Goal: Task Accomplishment & Management: Use online tool/utility

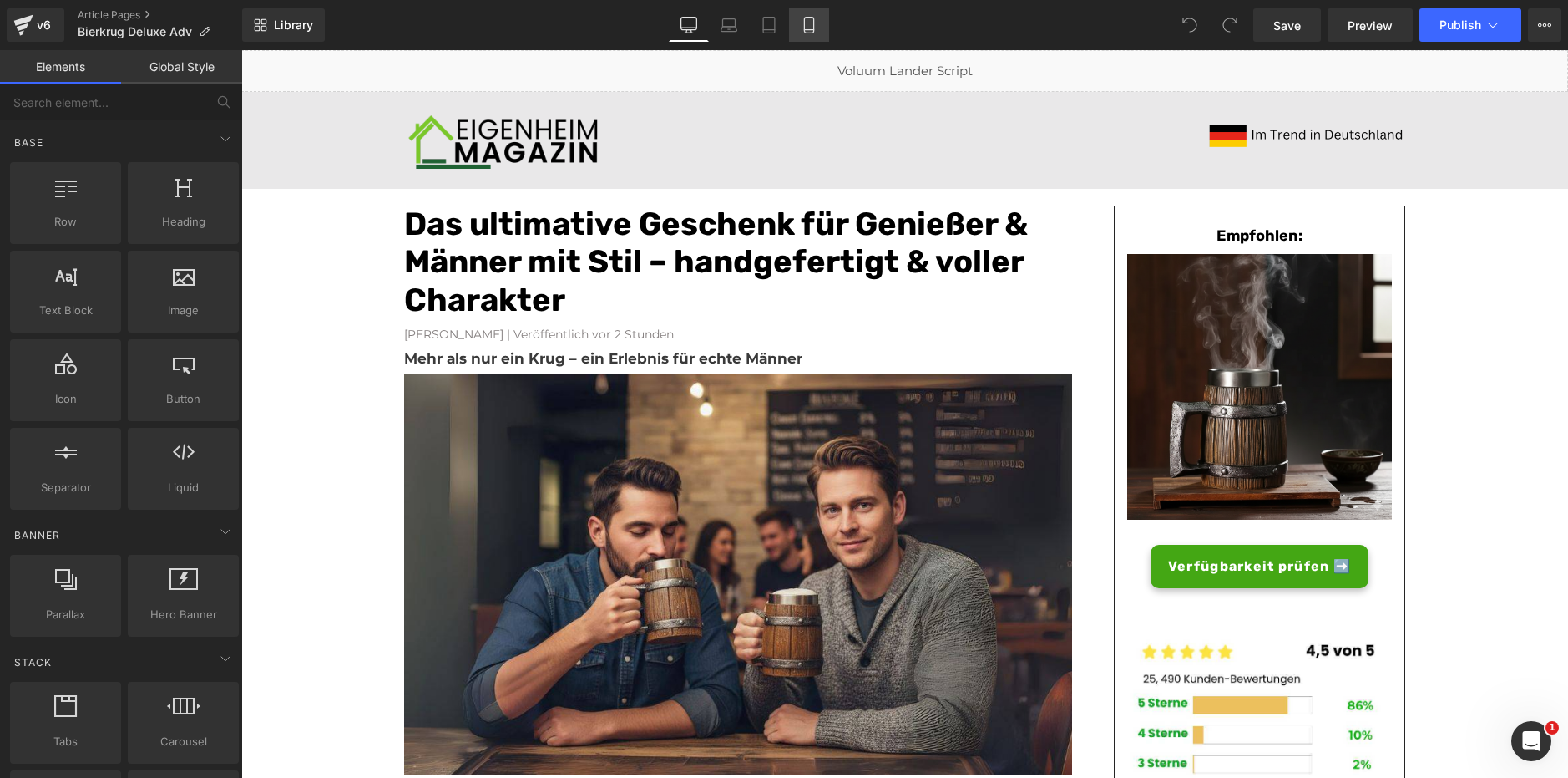
click at [801, 15] on link "Mobile" at bounding box center [810, 25] width 40 height 34
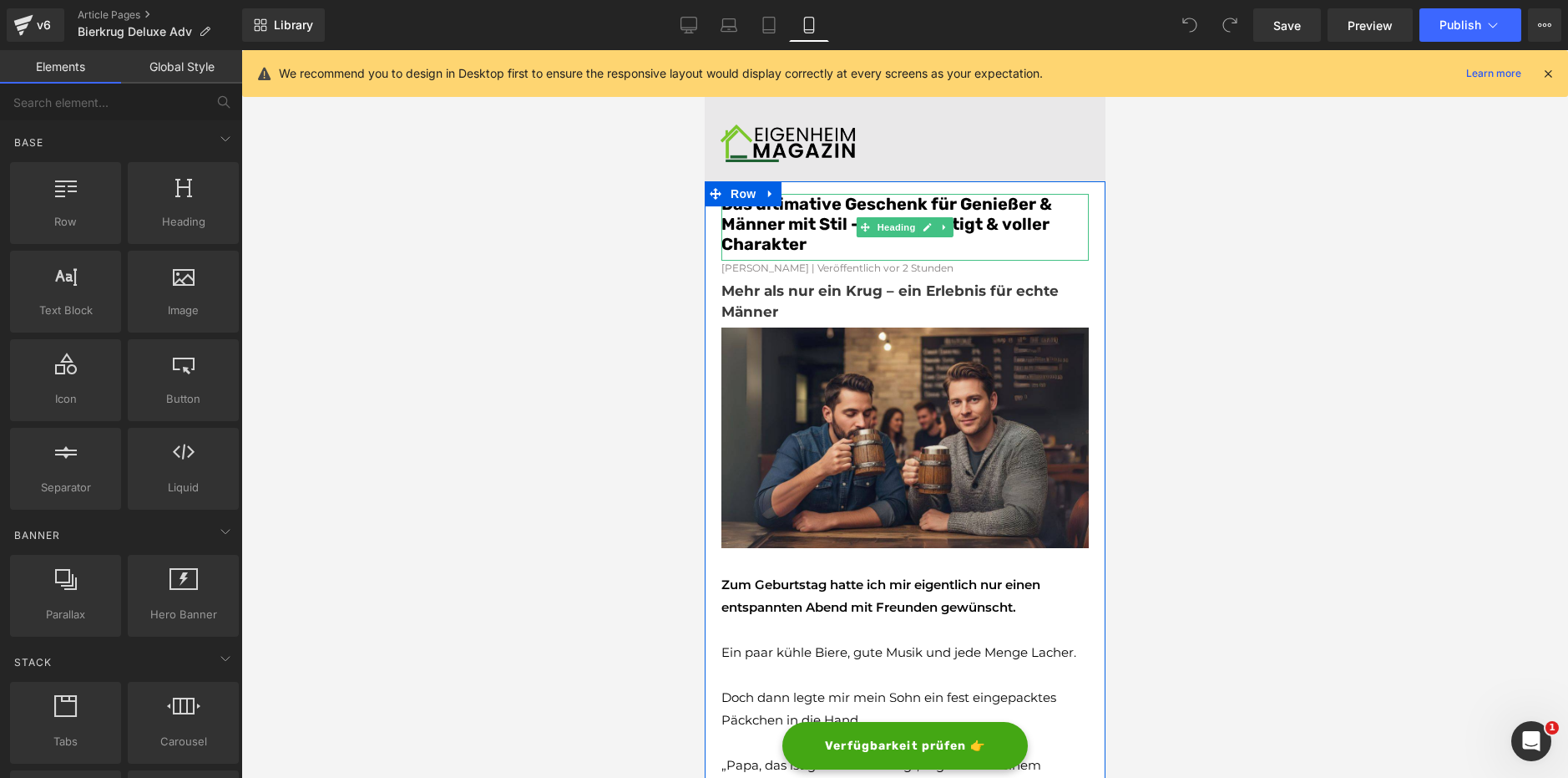
click at [809, 229] on font "Das ultimative Geschenk für Genießer & Männer mit Stil – handgefertigt & voller…" at bounding box center [886, 224] width 330 height 60
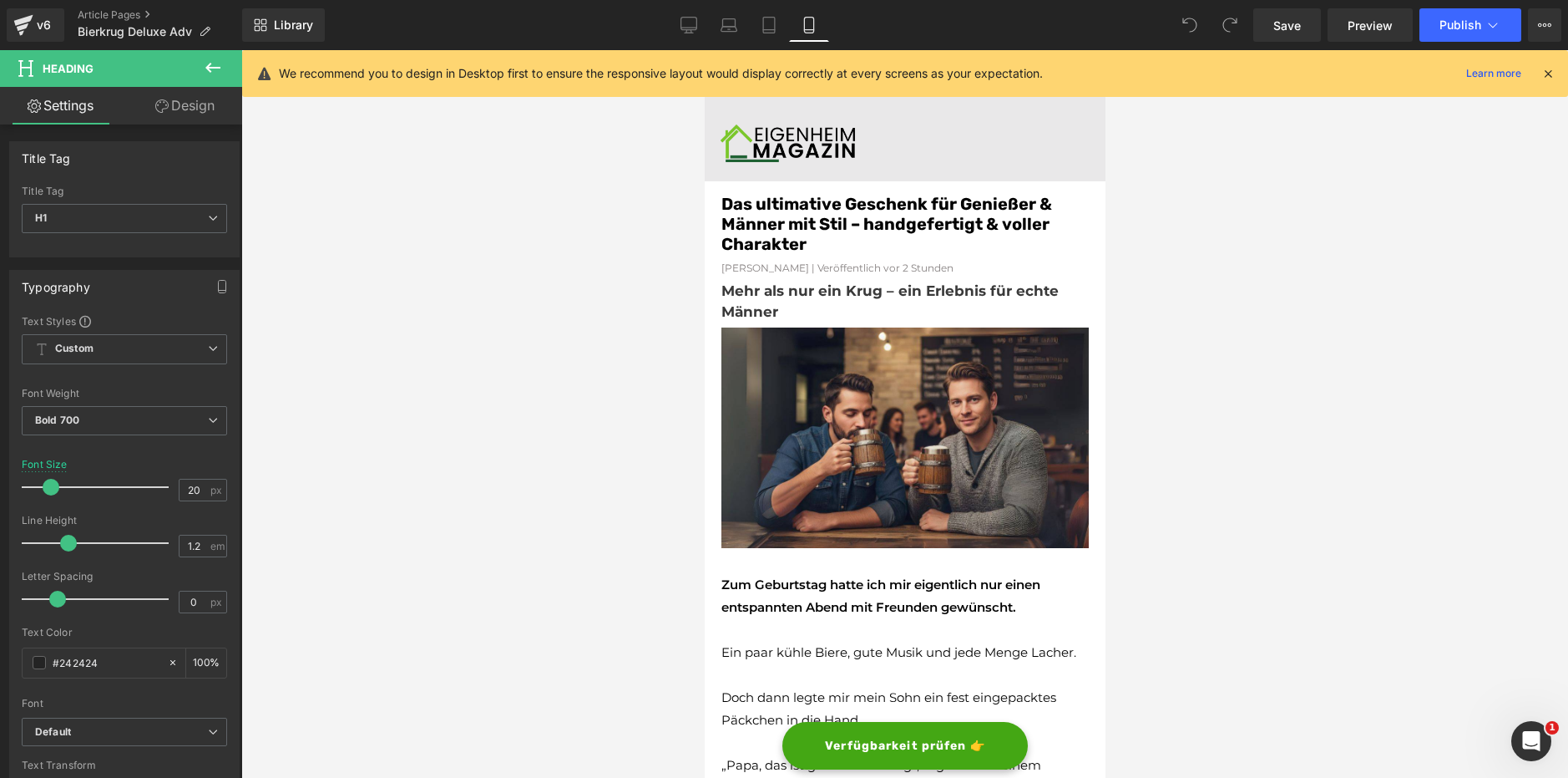
click at [618, 281] on div at bounding box center [904, 414] width 1327 height 728
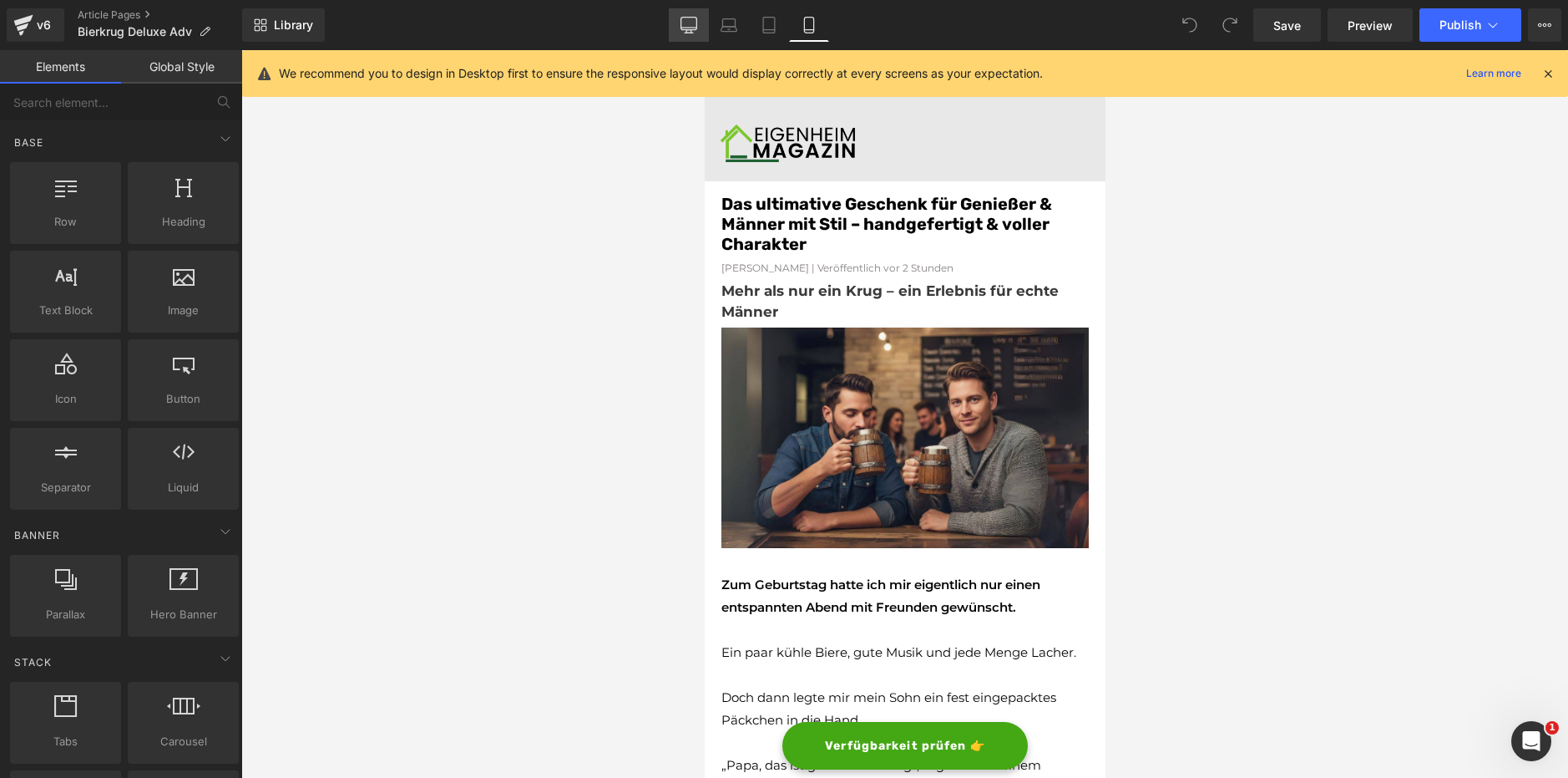
click at [675, 20] on link "Desktop" at bounding box center [689, 25] width 40 height 34
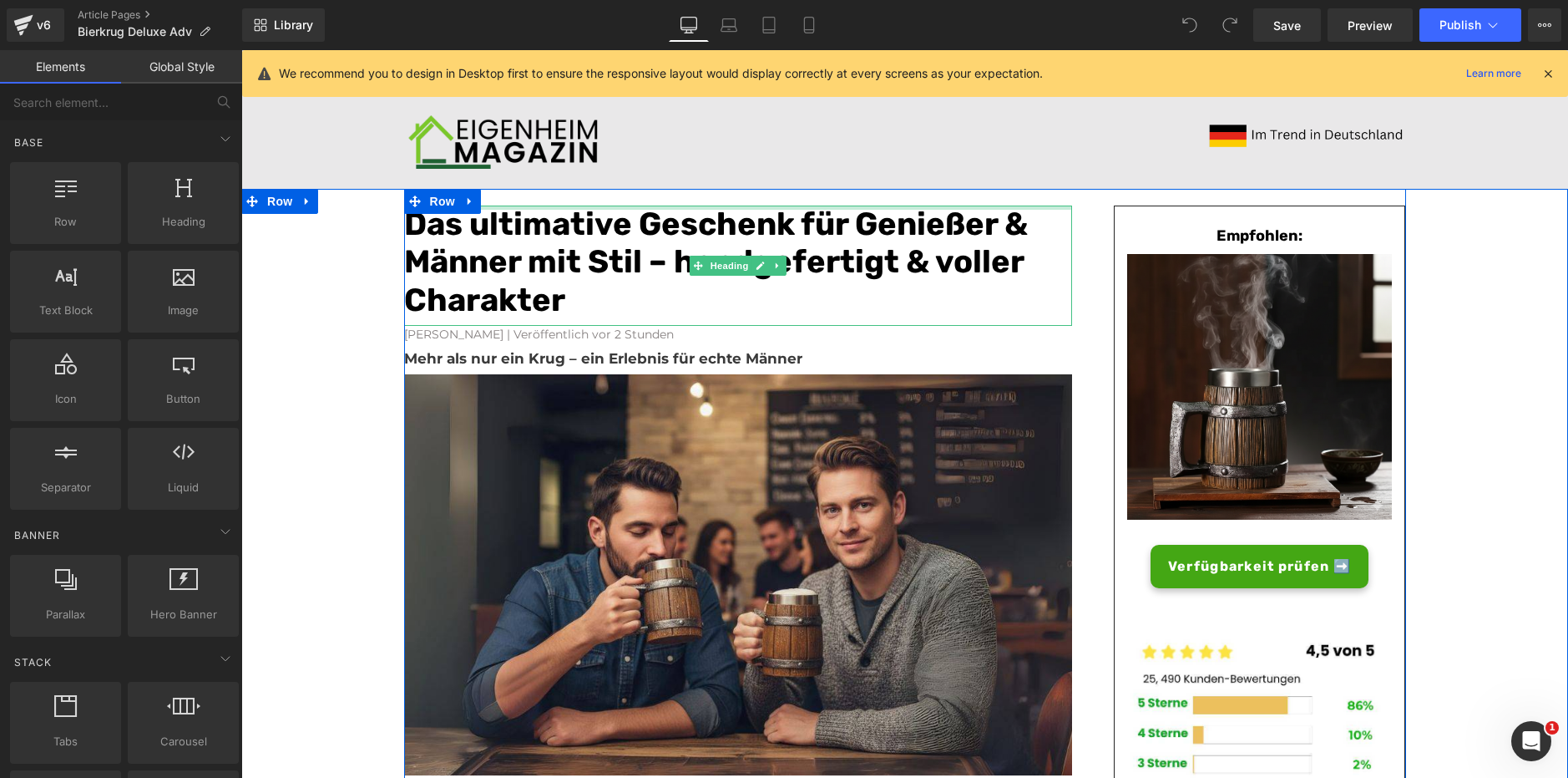
click at [894, 206] on div at bounding box center [738, 207] width 668 height 5
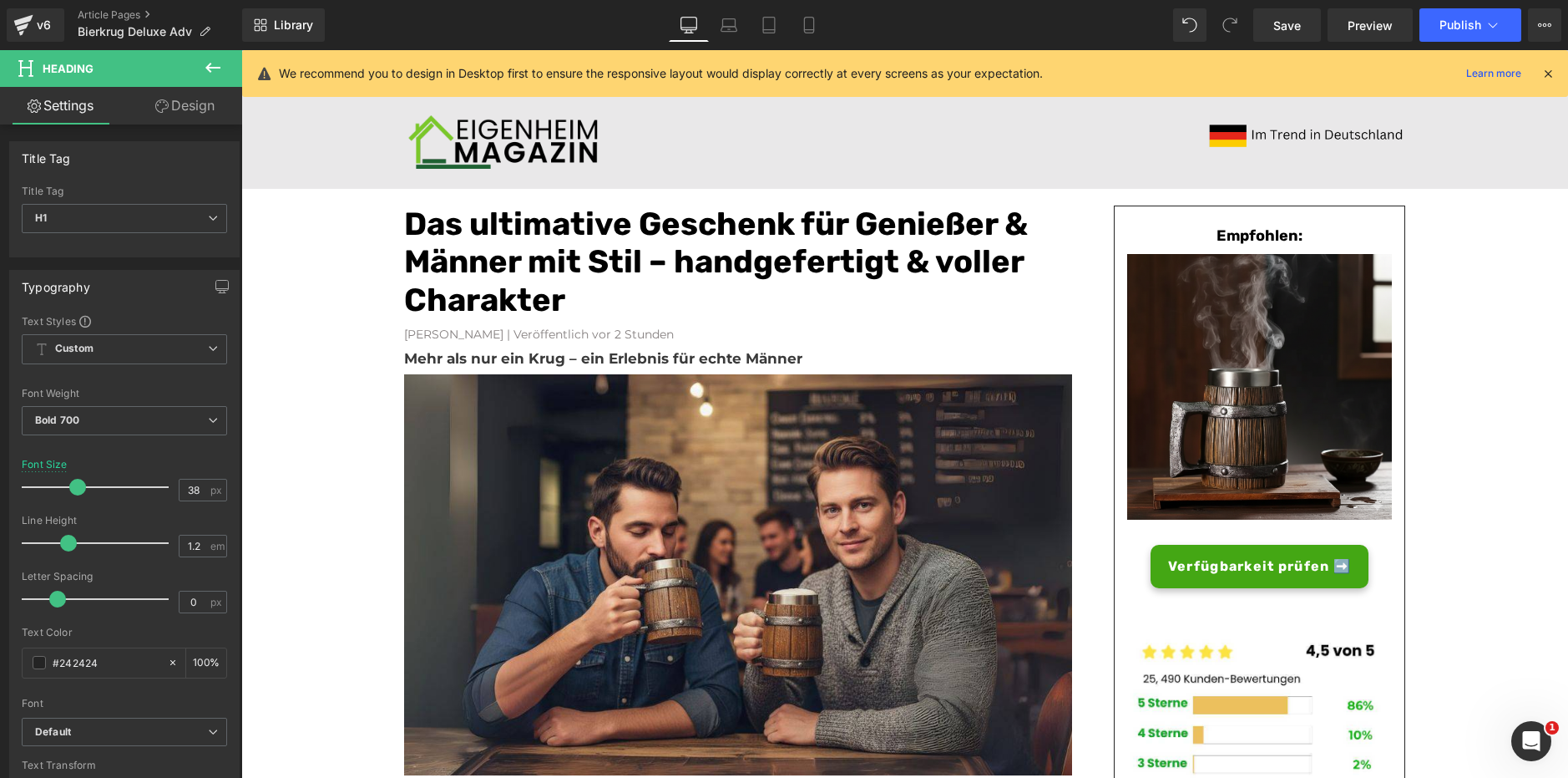
drag, startPoint x: 1552, startPoint y: 75, endPoint x: 1102, endPoint y: 85, distance: 450.1
click at [1552, 75] on icon at bounding box center [1548, 73] width 15 height 15
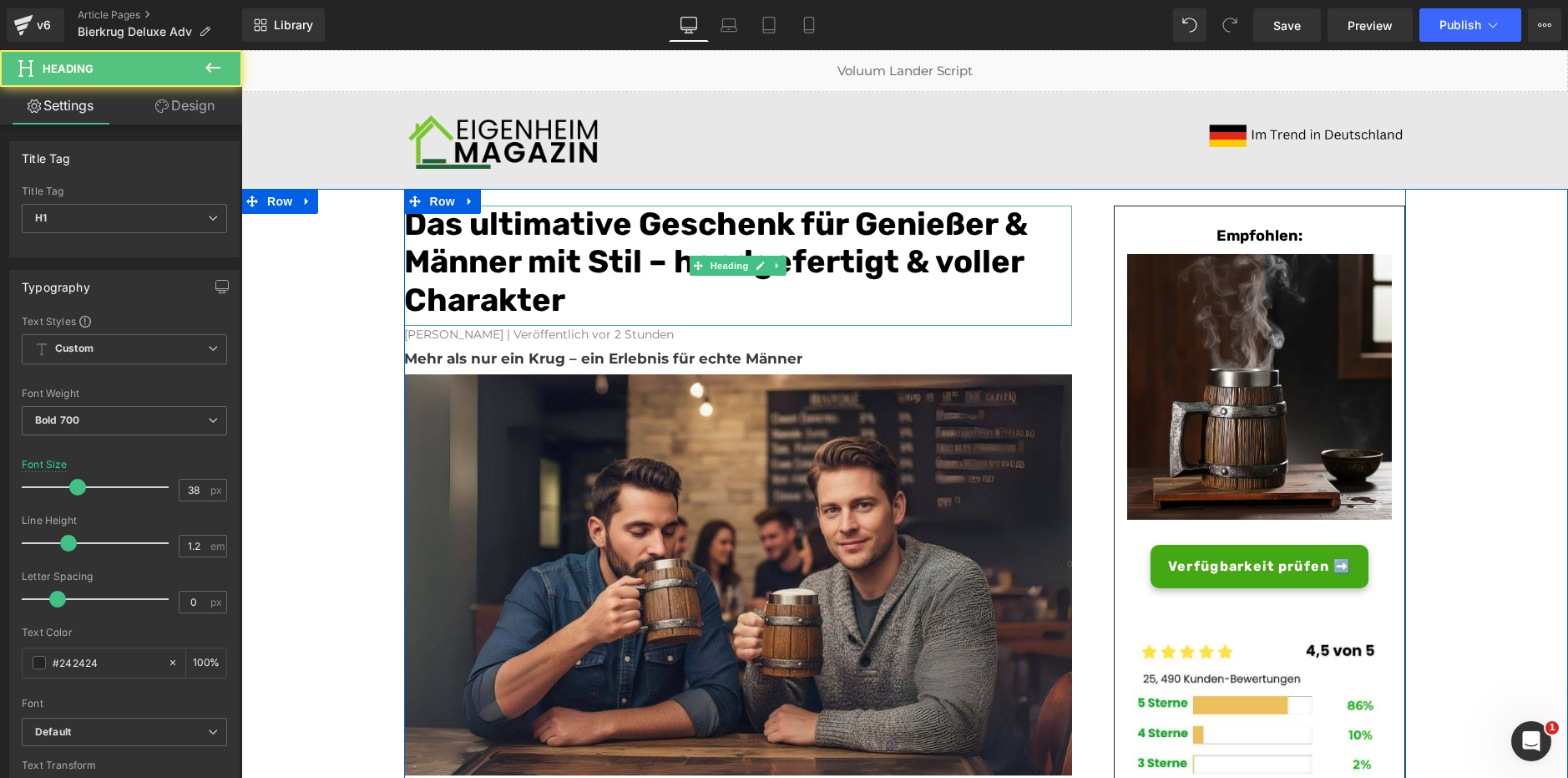
click at [601, 273] on font "Das ultimative Geschenk für Genießer & Männer mit Stil – handgefertigt & voller…" at bounding box center [716, 261] width 624 height 114
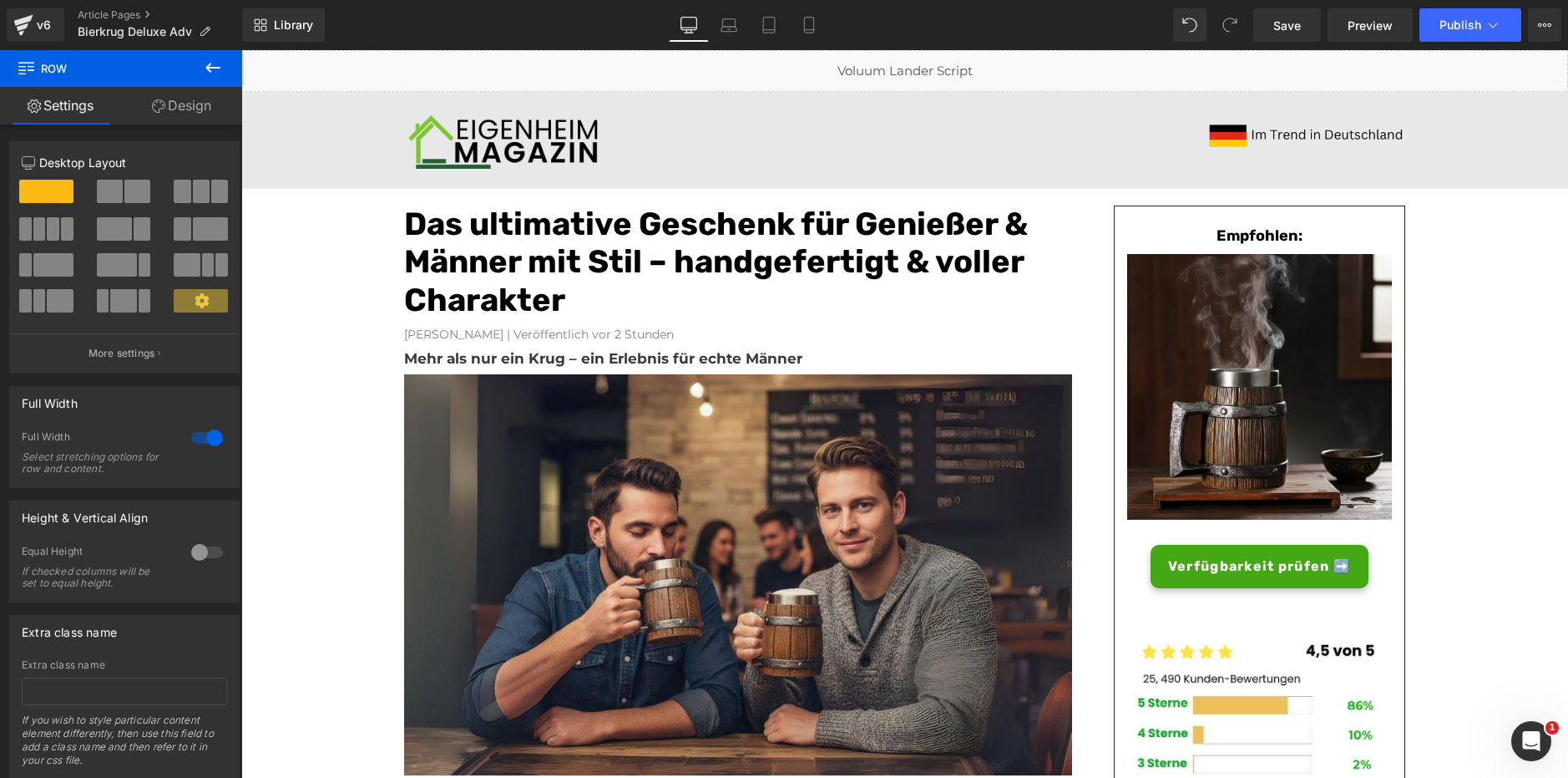
click at [884, 236] on font "Das ultimative Geschenk für Genießer & Männer mit Stil – handgefertigt & voller…" at bounding box center [716, 261] width 624 height 114
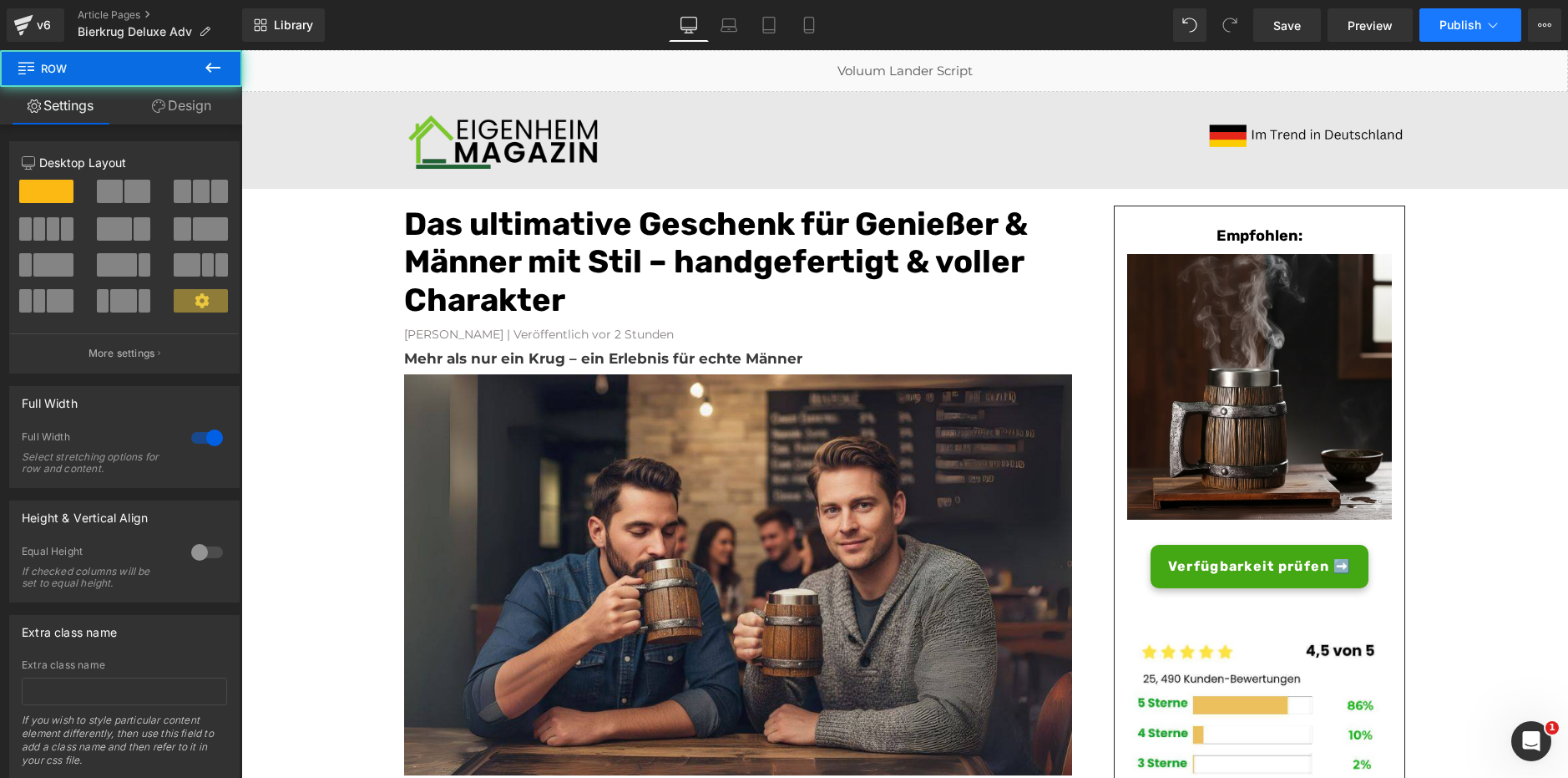
click at [1506, 32] on button "Publish" at bounding box center [1471, 25] width 102 height 34
